Goal: Transaction & Acquisition: Purchase product/service

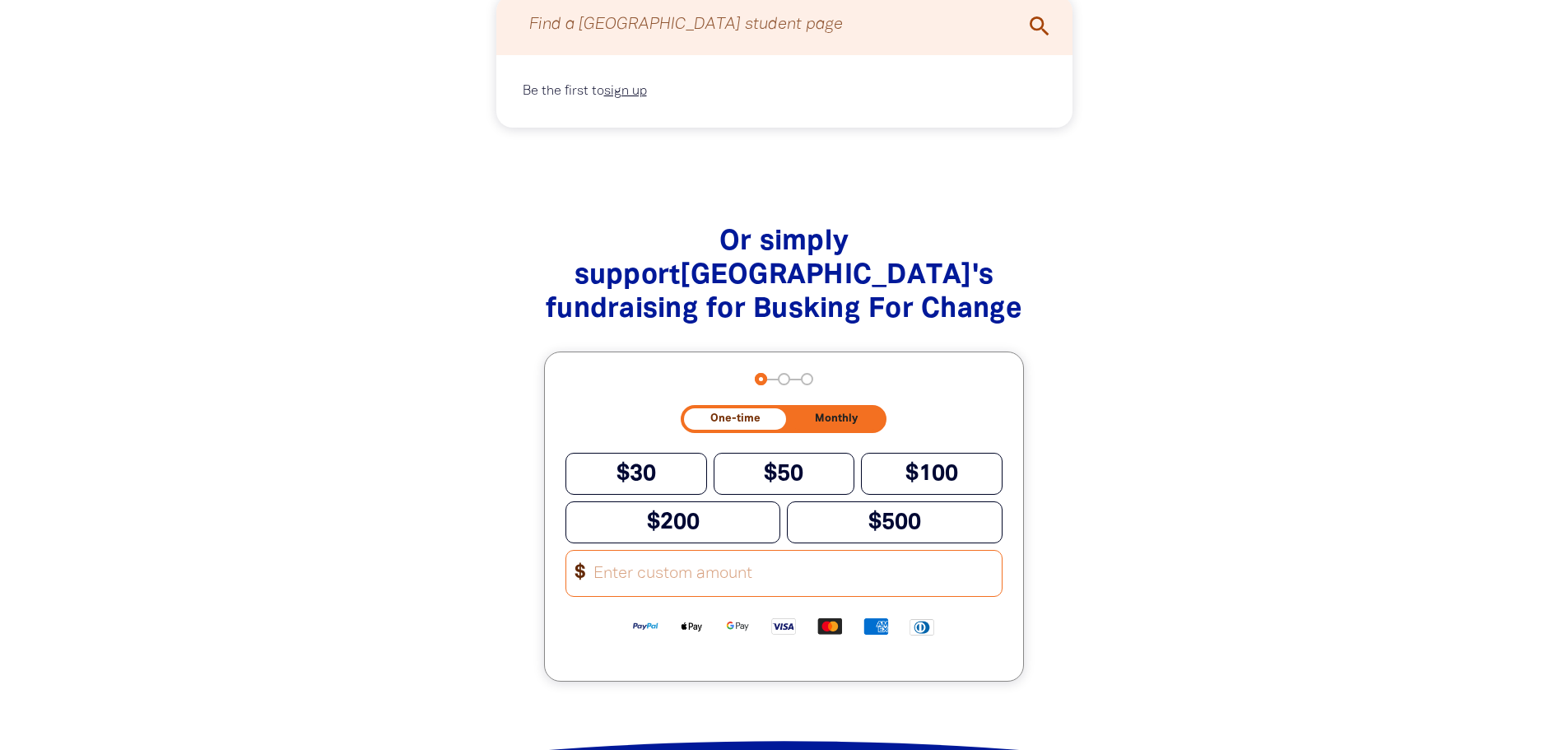
scroll to position [1482, 0]
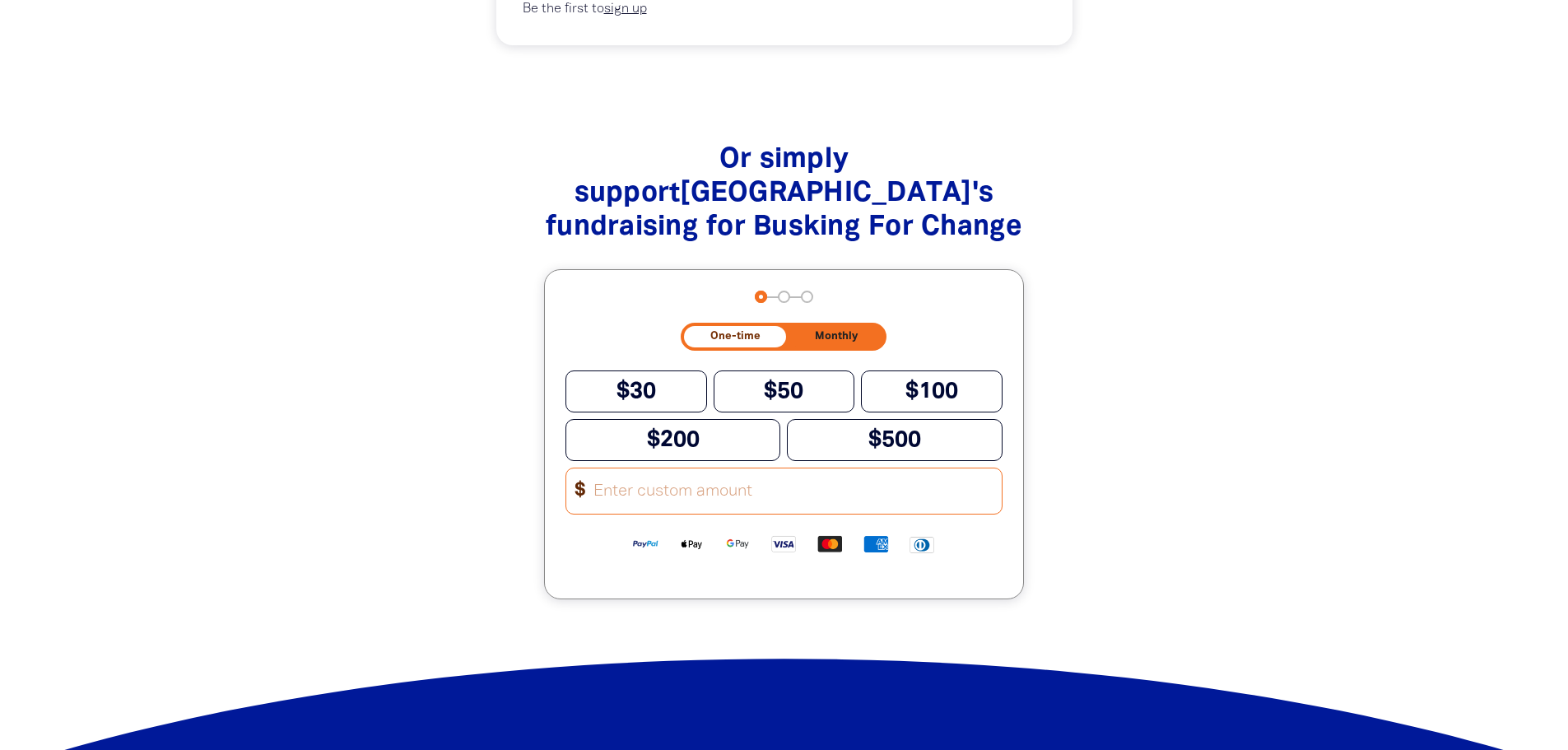
click at [701, 513] on input "Other Amount" at bounding box center [792, 491] width 418 height 45
click at [718, 508] on input "Other Amount" at bounding box center [792, 491] width 418 height 45
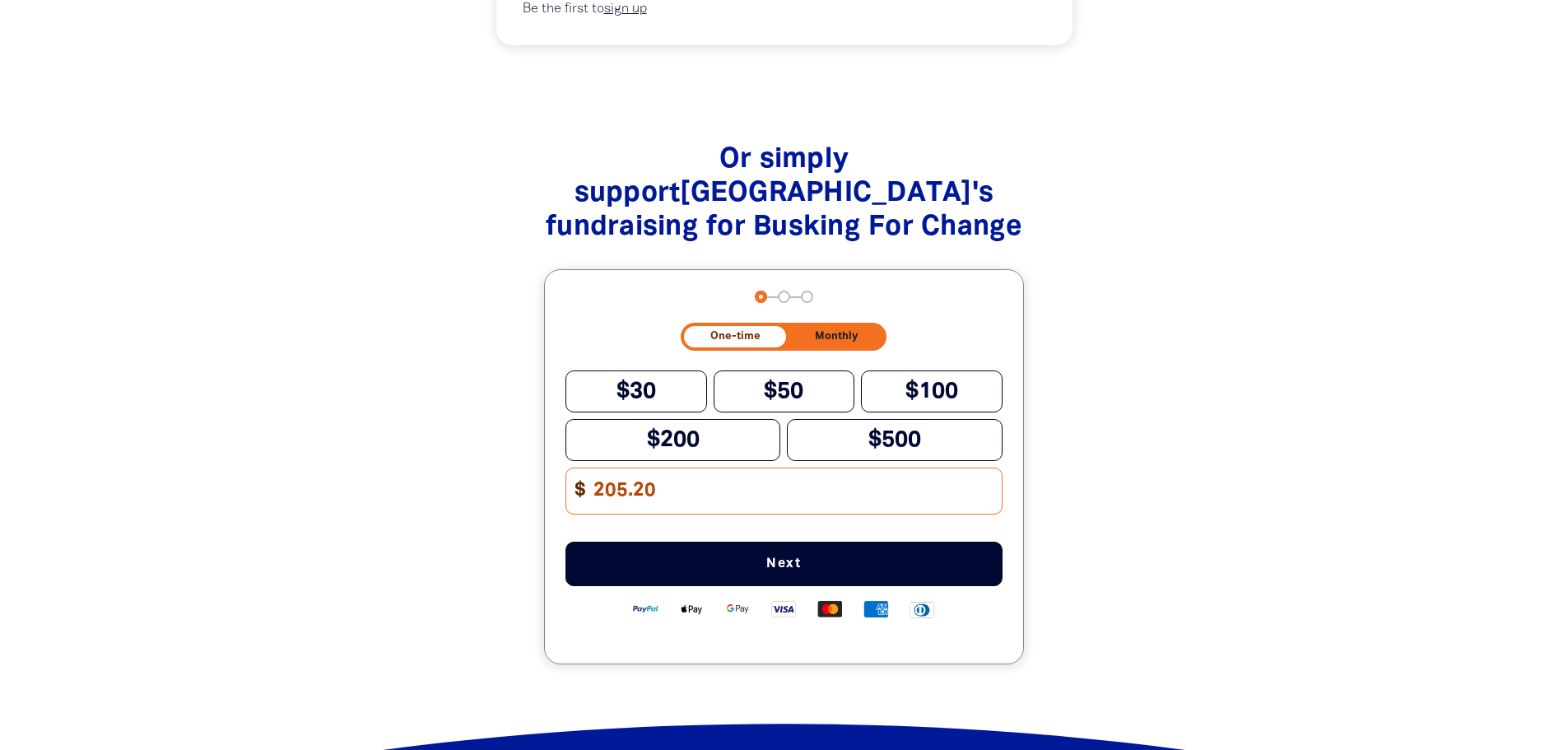
type input "205.20"
click at [722, 570] on span "Next" at bounding box center [784, 564] width 383 height 13
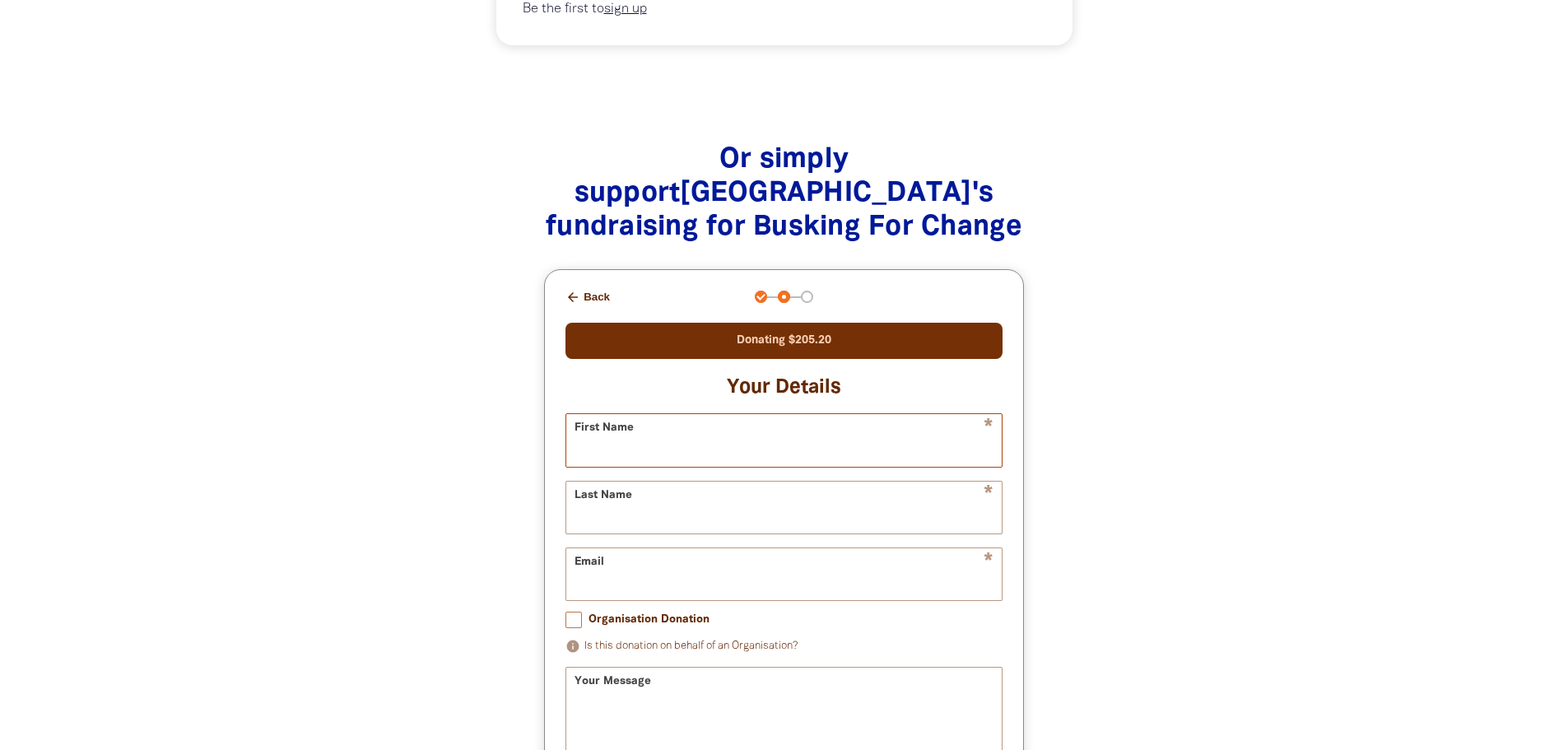
click at [677, 456] on input "First Name" at bounding box center [784, 440] width 435 height 52
type input "[PERSON_NAME]"
type input "Wratten"
type input "[PERSON_NAME][EMAIL_ADDRESS][PERSON_NAME][DOMAIN_NAME]"
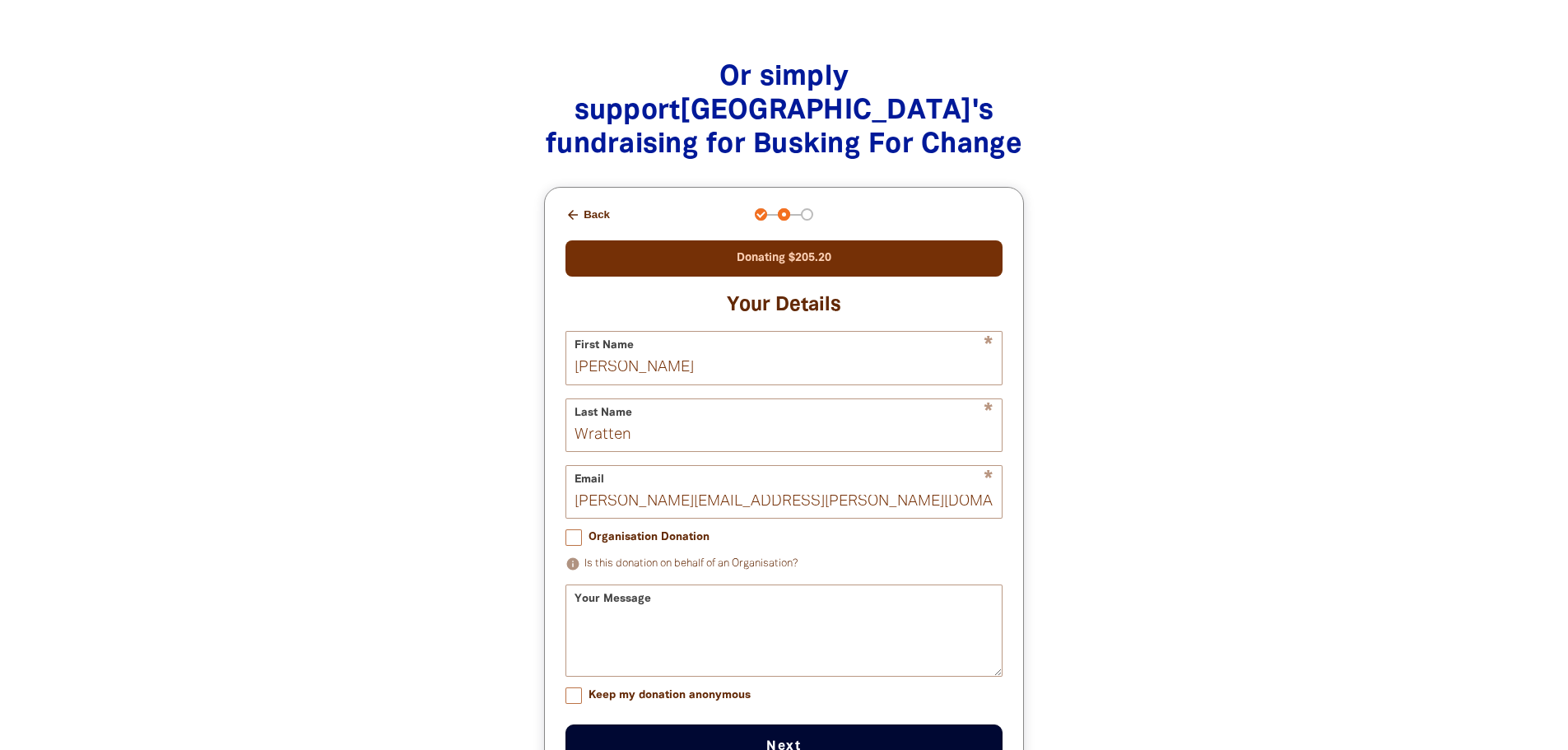
click at [582, 546] on input "Organisation Donation" at bounding box center [574, 538] width 17 height 17
checkbox input "true"
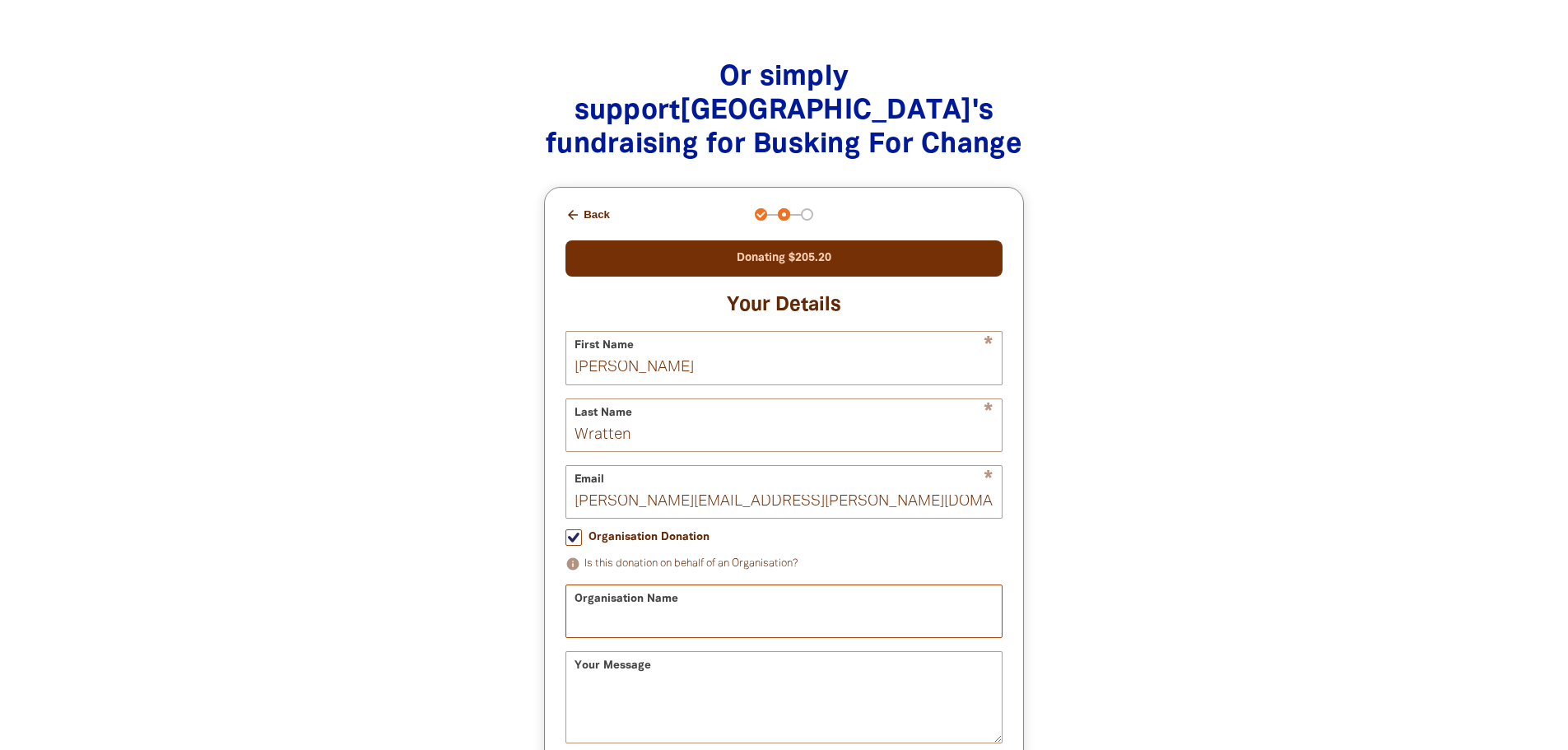
click at [654, 630] on input "Organisation Name" at bounding box center [784, 612] width 435 height 52
type input "[GEOGRAPHIC_DATA]"
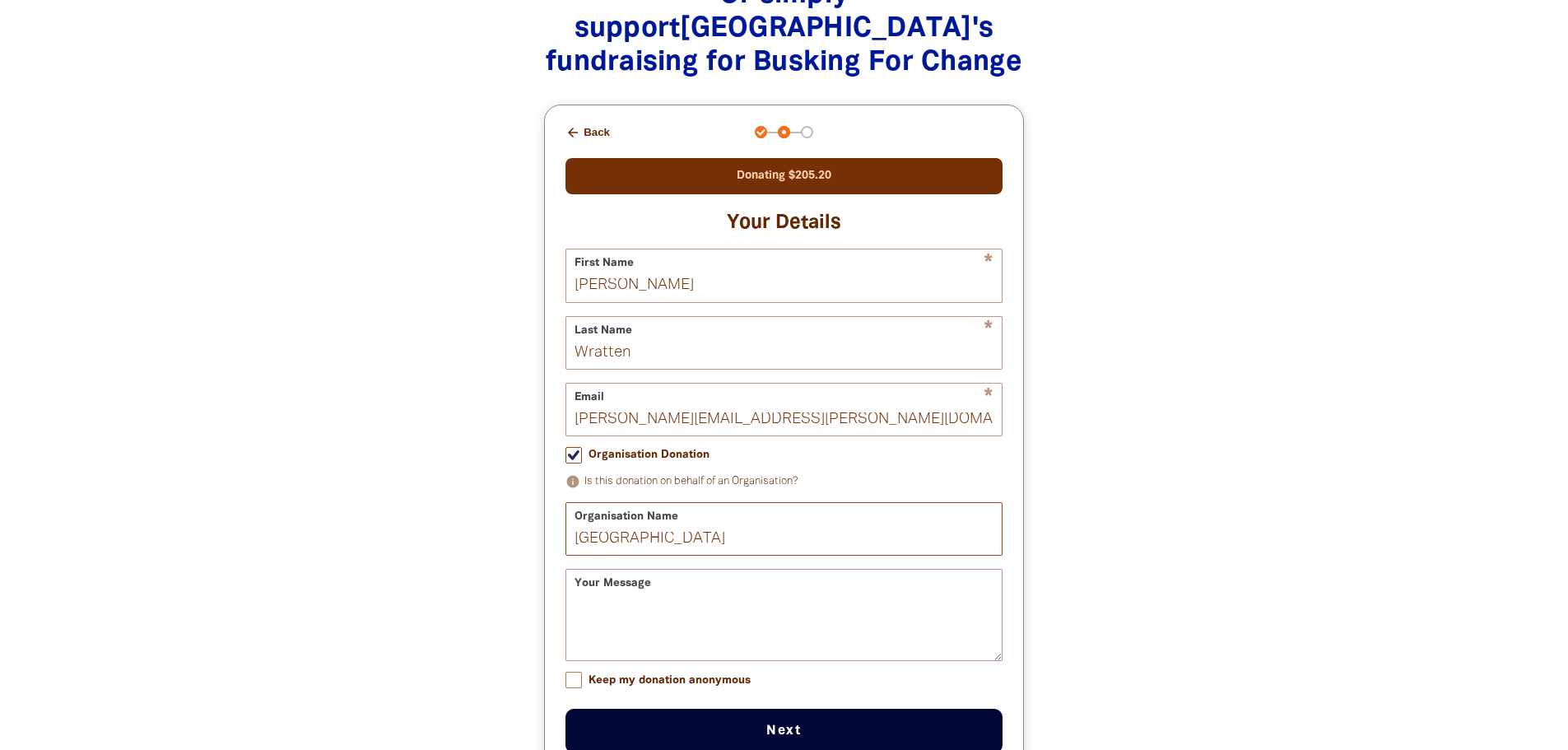
scroll to position [1729, 0]
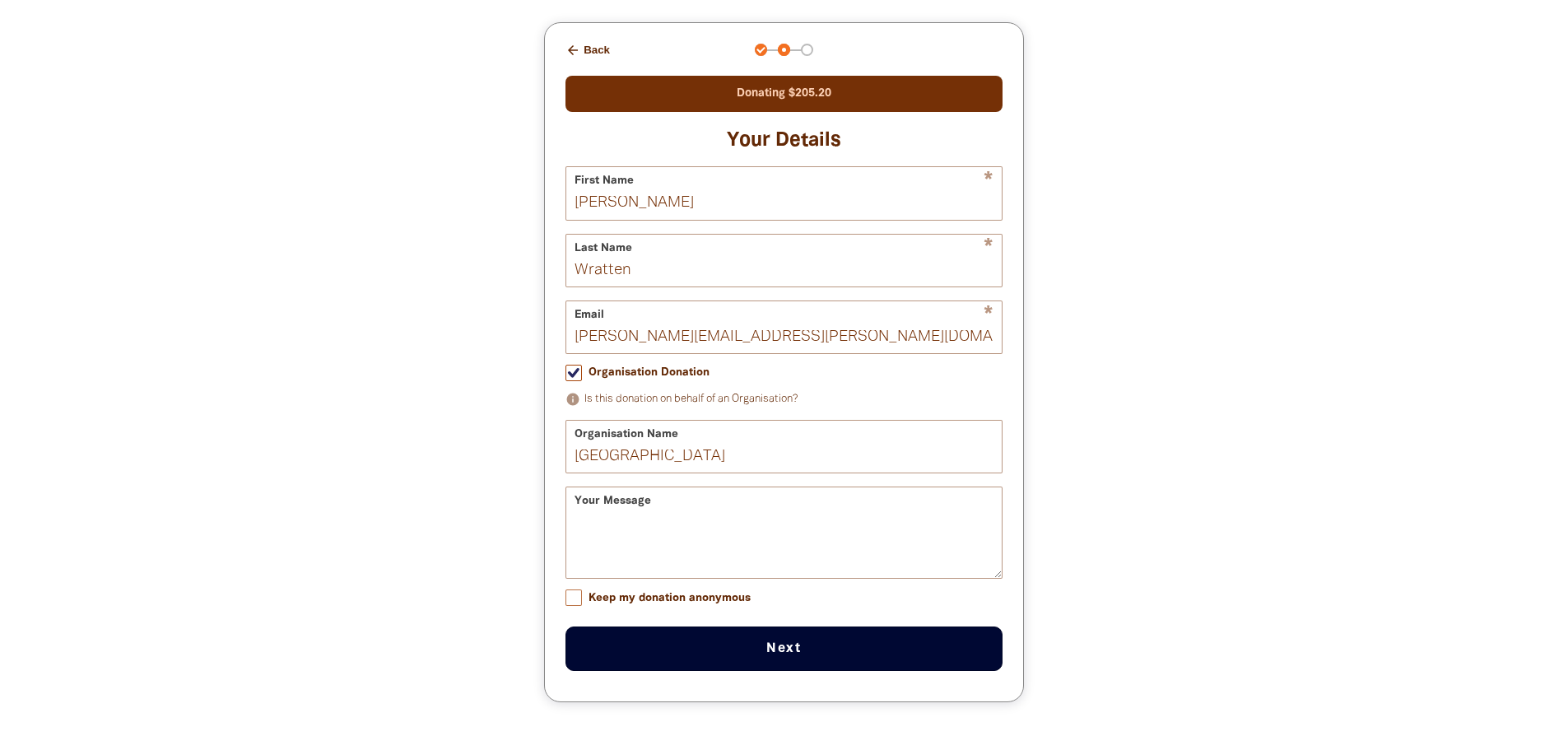
click at [654, 606] on span "Keep my donation anonymous" at bounding box center [669, 598] width 162 height 16
click at [582, 606] on input "Keep my donation anonymous" at bounding box center [574, 598] width 17 height 17
click at [805, 663] on button "Next chevron_right" at bounding box center [784, 648] width 437 height 44
checkbox input "false"
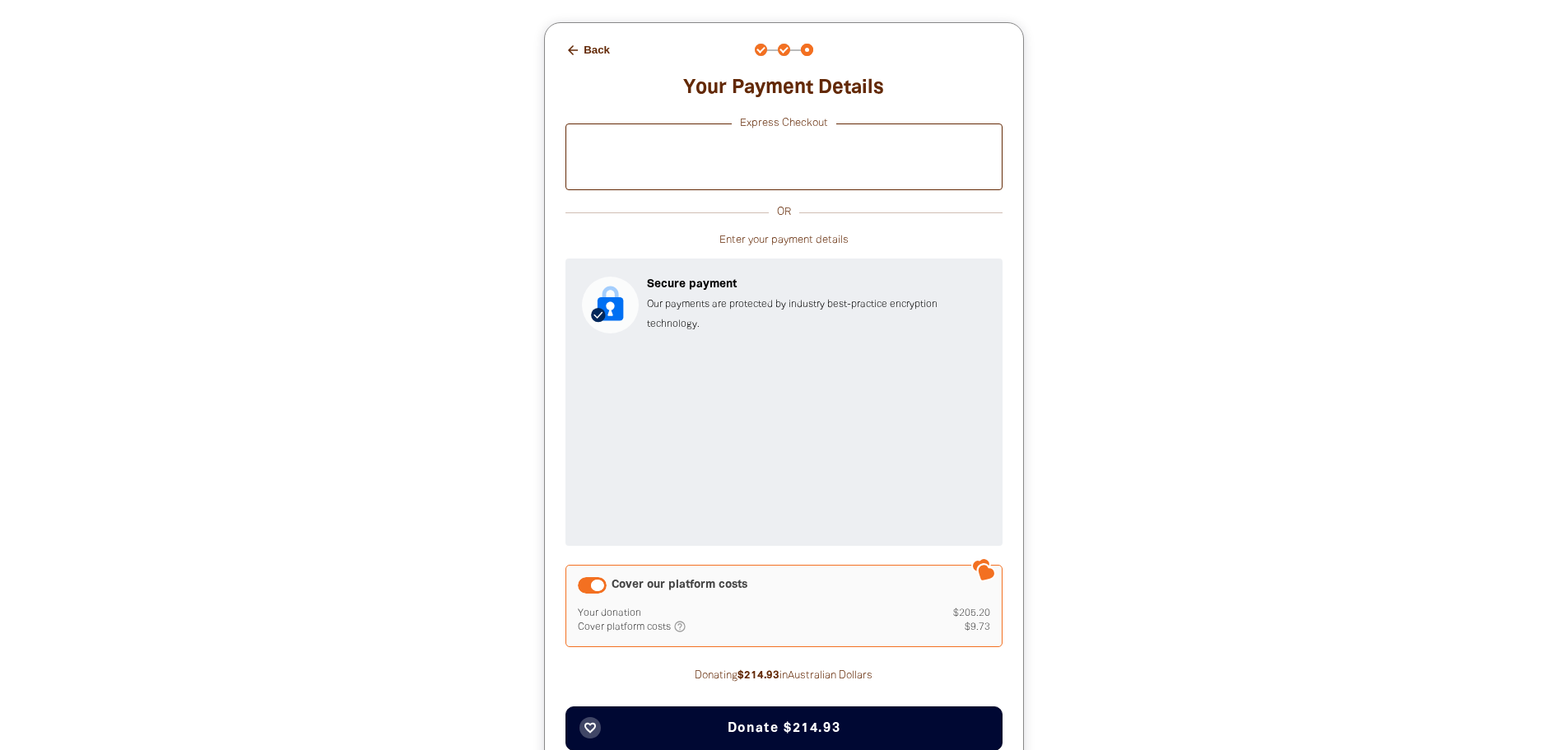
click at [595, 590] on div "Cover our platform costs" at bounding box center [592, 586] width 29 height 17
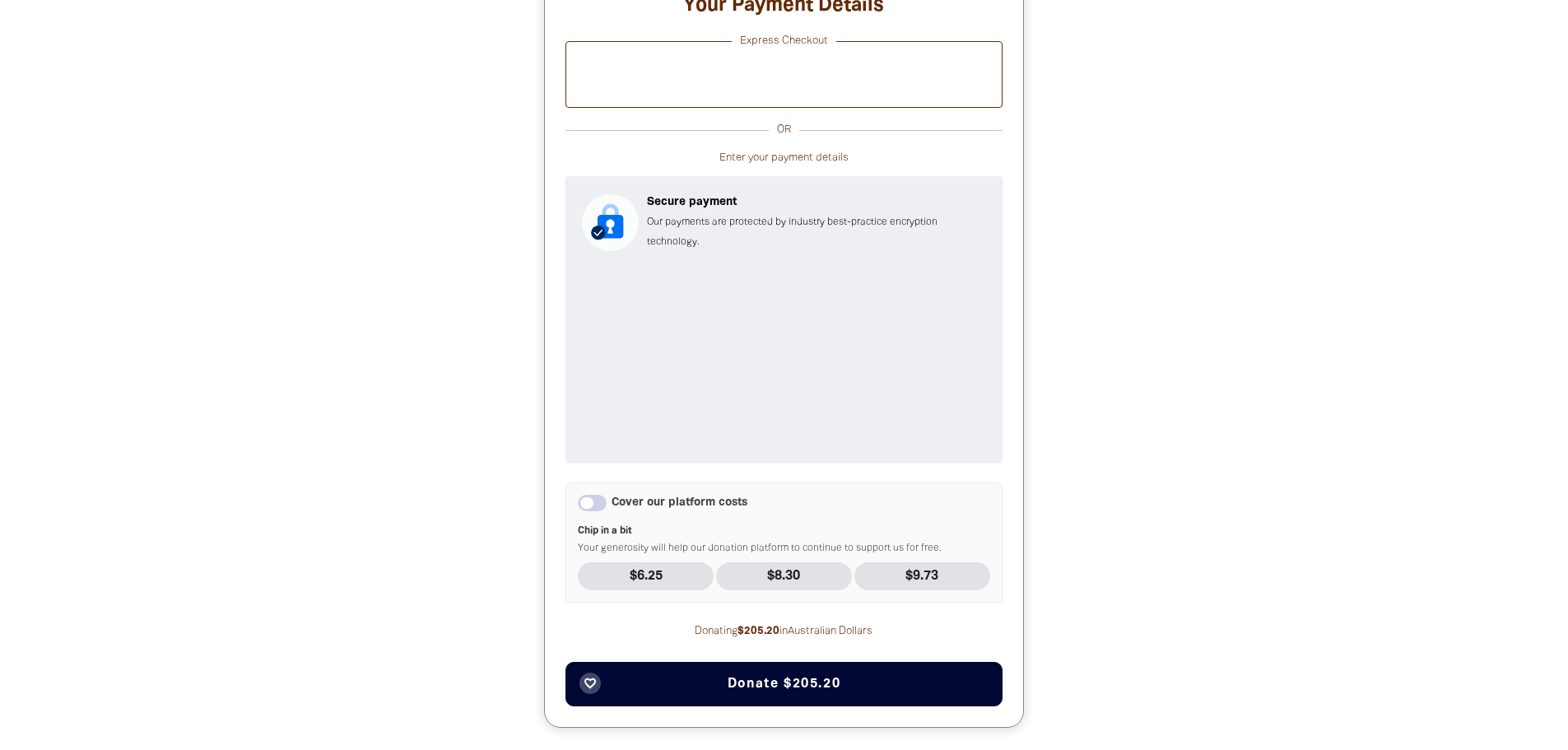
scroll to position [1893, 0]
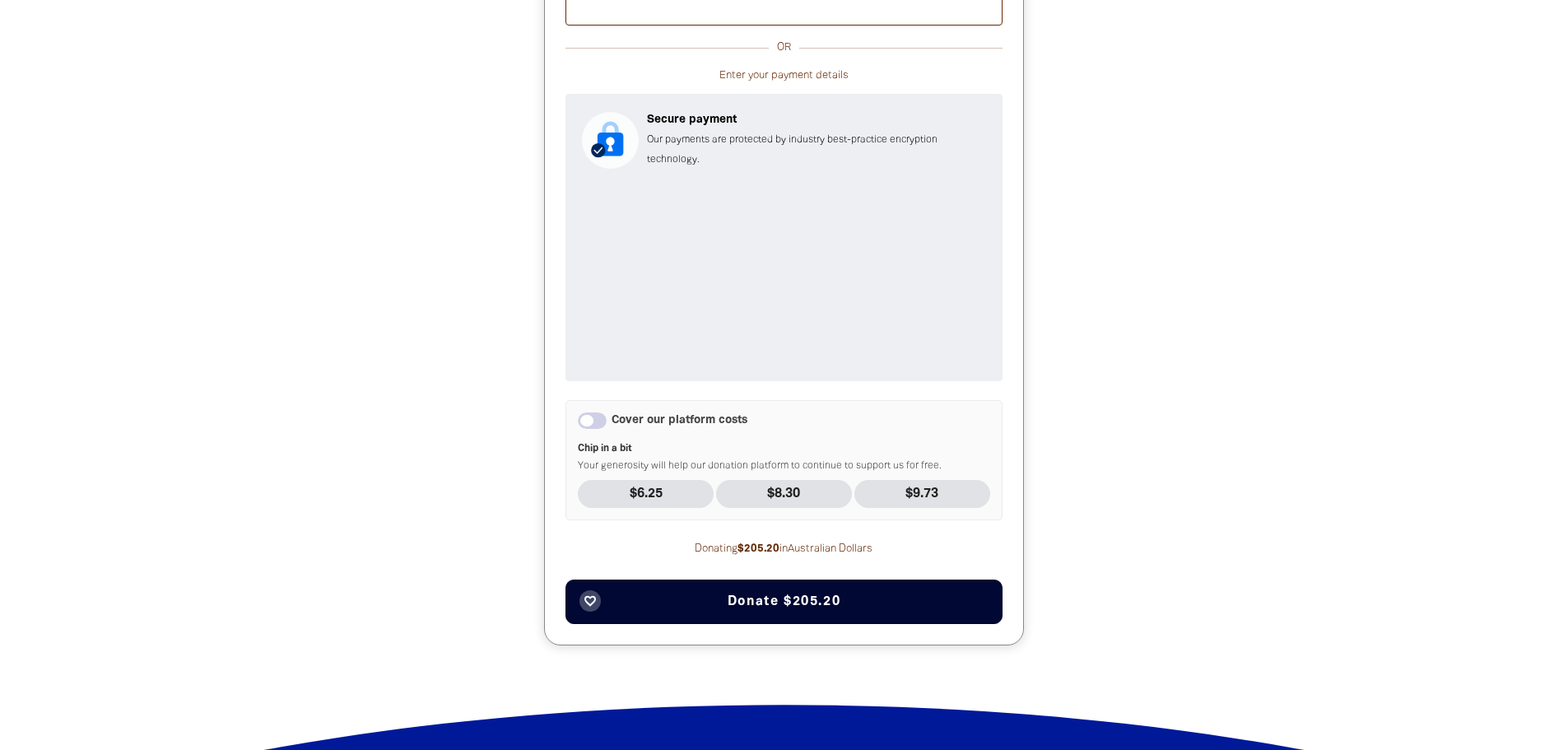
click at [806, 607] on span "Donate $205.20" at bounding box center [784, 602] width 112 height 13
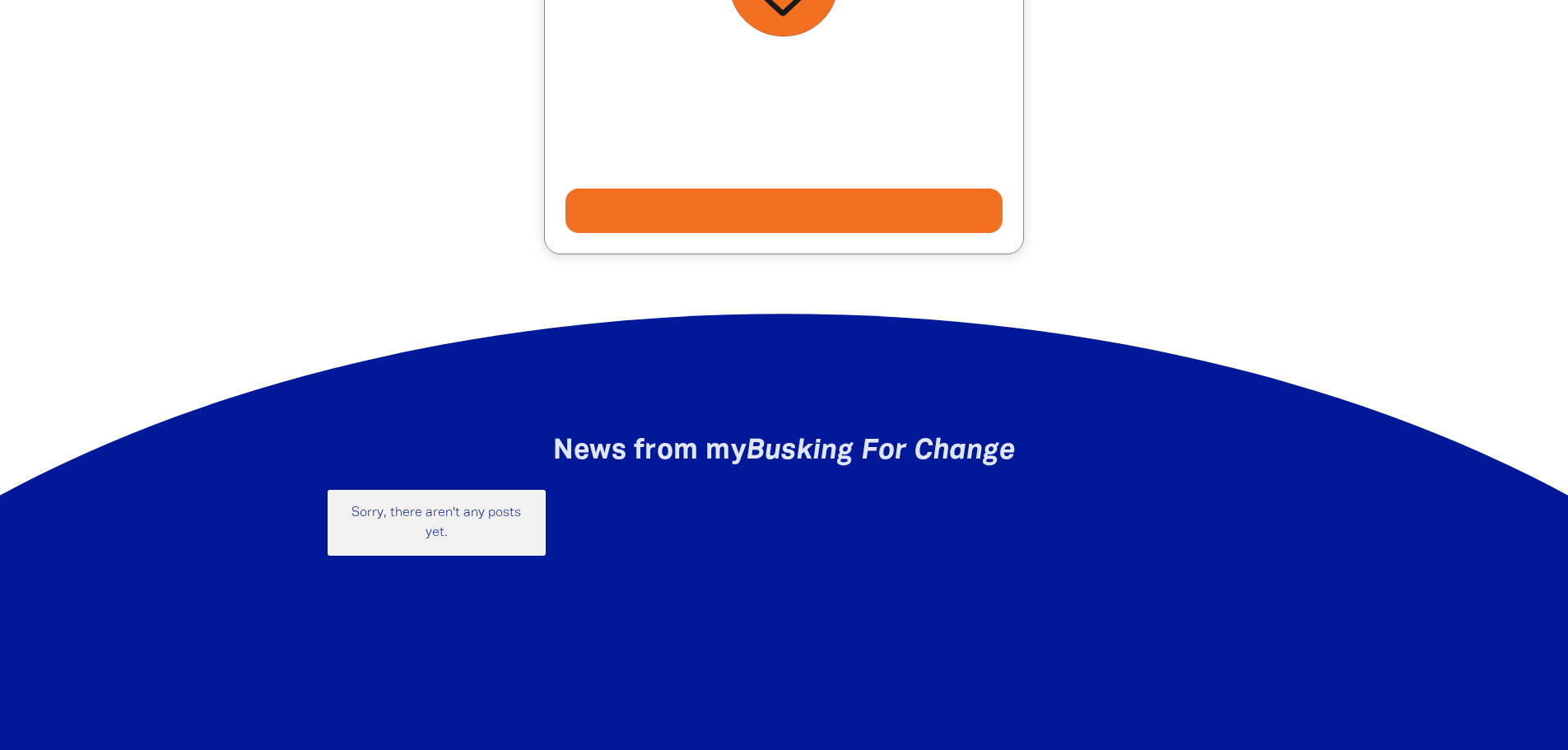
scroll to position [1732, 0]
